Goal: Task Accomplishment & Management: Complete application form

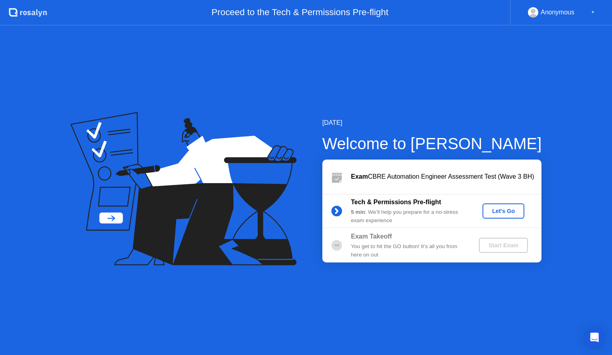
click at [499, 215] on button "Let's Go" at bounding box center [504, 210] width 42 height 15
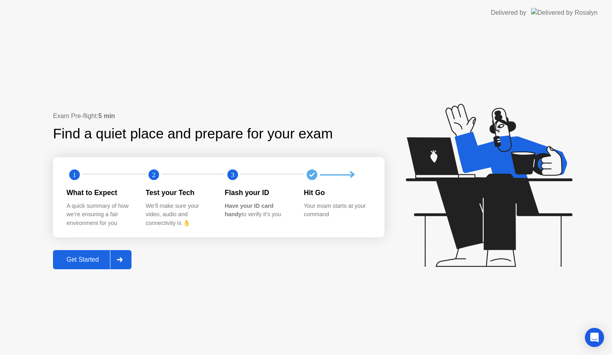
click at [83, 257] on div "Get Started" at bounding box center [82, 259] width 55 height 7
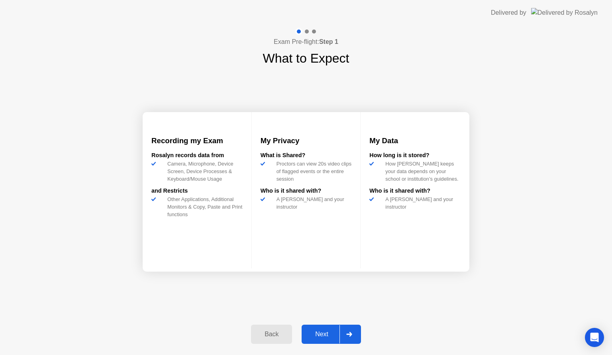
click at [333, 333] on div "Next" at bounding box center [321, 333] width 35 height 7
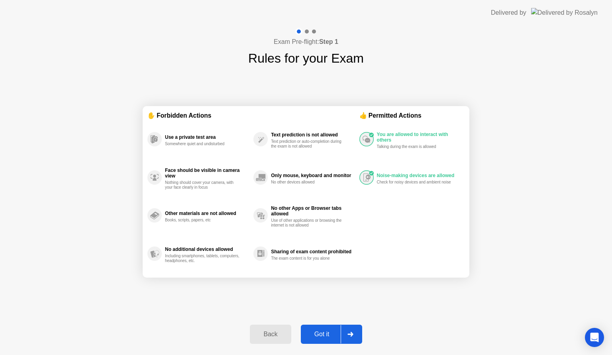
click at [328, 334] on div "Got it" at bounding box center [321, 333] width 37 height 7
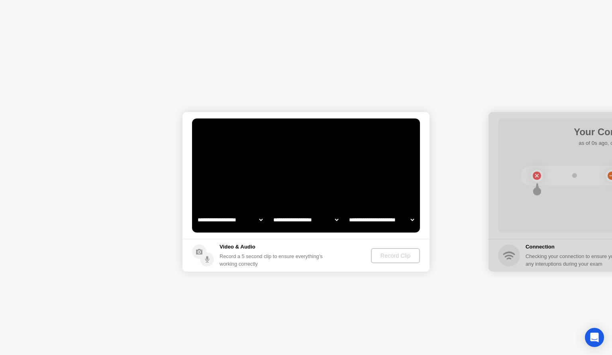
select select "**********"
select select "*******"
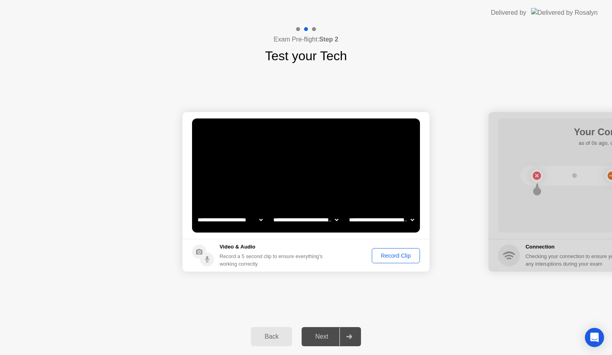
click at [384, 257] on div "Record Clip" at bounding box center [396, 255] width 43 height 6
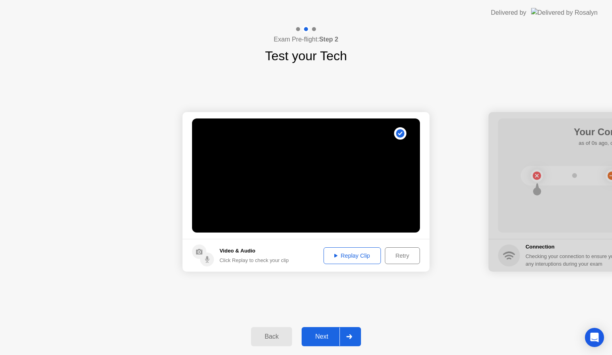
click at [367, 259] on div "Replay Clip" at bounding box center [352, 255] width 52 height 6
click at [395, 305] on div "**********" at bounding box center [306, 191] width 612 height 253
click at [328, 334] on div "Next" at bounding box center [321, 336] width 35 height 7
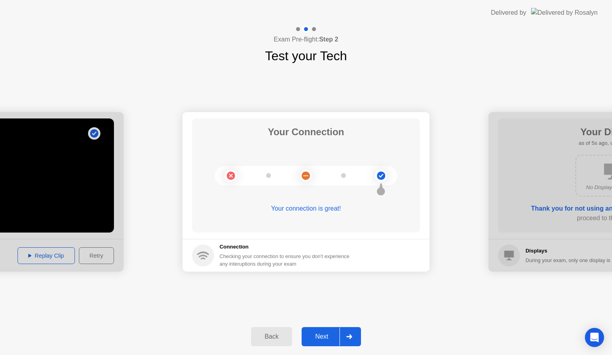
click at [328, 333] on div "Next" at bounding box center [321, 336] width 35 height 7
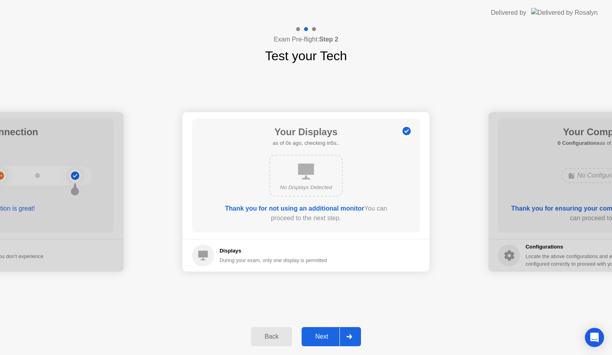
click at [330, 341] on button "Next" at bounding box center [331, 336] width 59 height 19
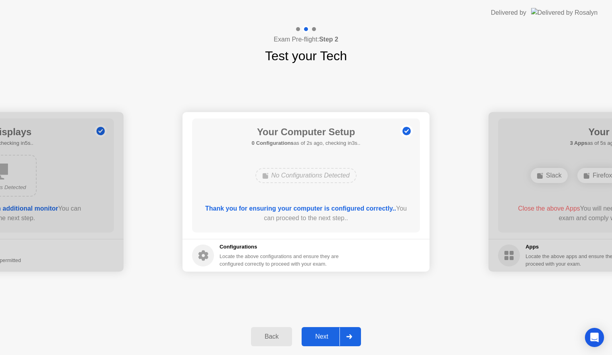
click at [330, 340] on div "Next" at bounding box center [321, 336] width 35 height 7
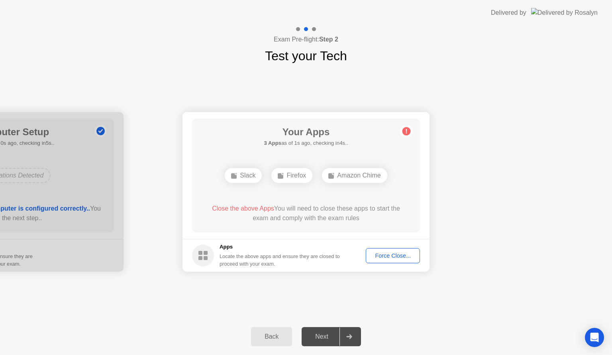
click at [349, 306] on div "**********" at bounding box center [306, 191] width 612 height 253
click at [378, 253] on div "Force Close..." at bounding box center [393, 255] width 49 height 6
click at [393, 249] on button "Force Close..." at bounding box center [393, 255] width 54 height 15
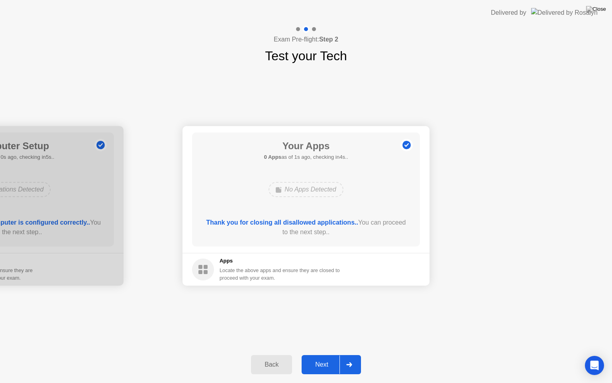
click at [335, 354] on button "Next" at bounding box center [331, 364] width 59 height 19
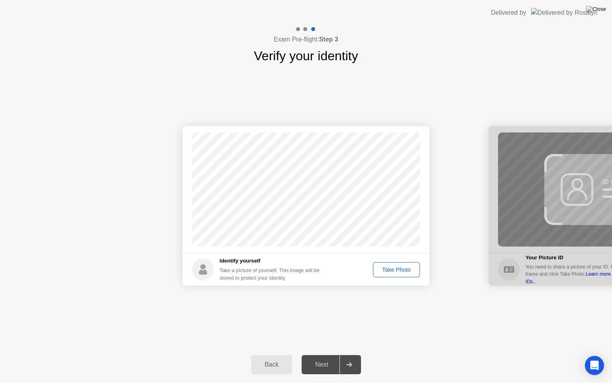
click at [396, 271] on div "Take Photo" at bounding box center [396, 269] width 41 height 6
click at [332, 354] on div "Next" at bounding box center [321, 364] width 35 height 7
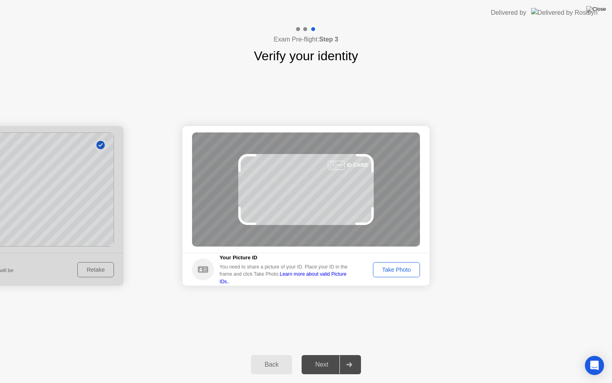
click at [397, 266] on div "Take Photo" at bounding box center [396, 269] width 41 height 6
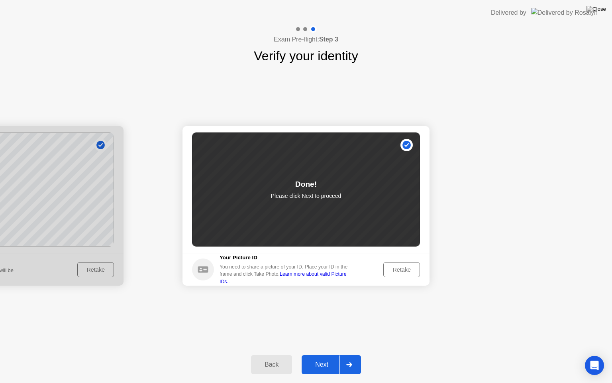
click at [330, 354] on div "Next" at bounding box center [321, 364] width 35 height 7
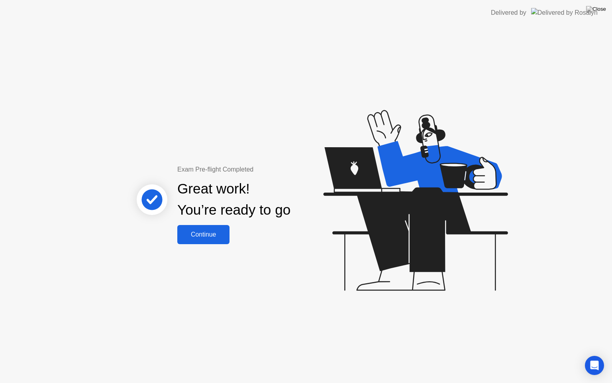
click at [202, 234] on div "Continue" at bounding box center [203, 234] width 47 height 7
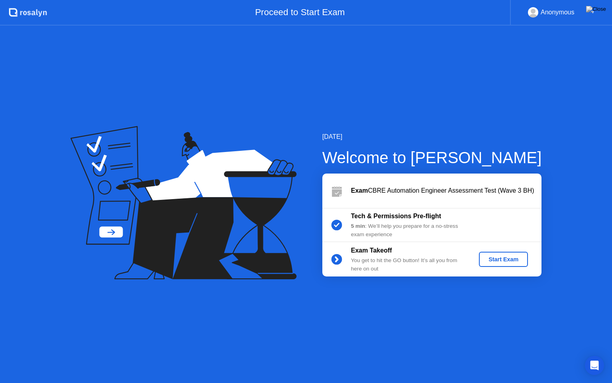
click at [504, 262] on div "Start Exam" at bounding box center [503, 259] width 43 height 6
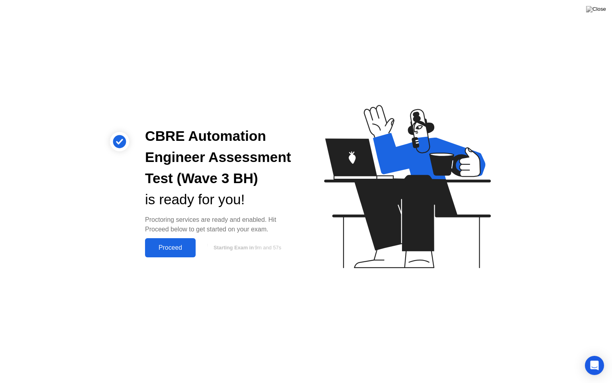
click at [181, 250] on div "Proceed" at bounding box center [170, 247] width 46 height 7
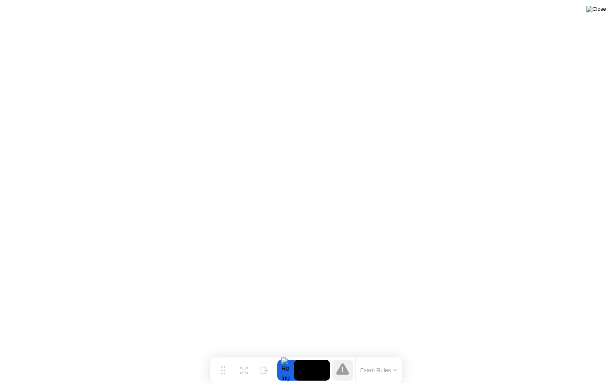
click at [598, 10] on img at bounding box center [596, 9] width 20 height 6
